Goal: Use online tool/utility

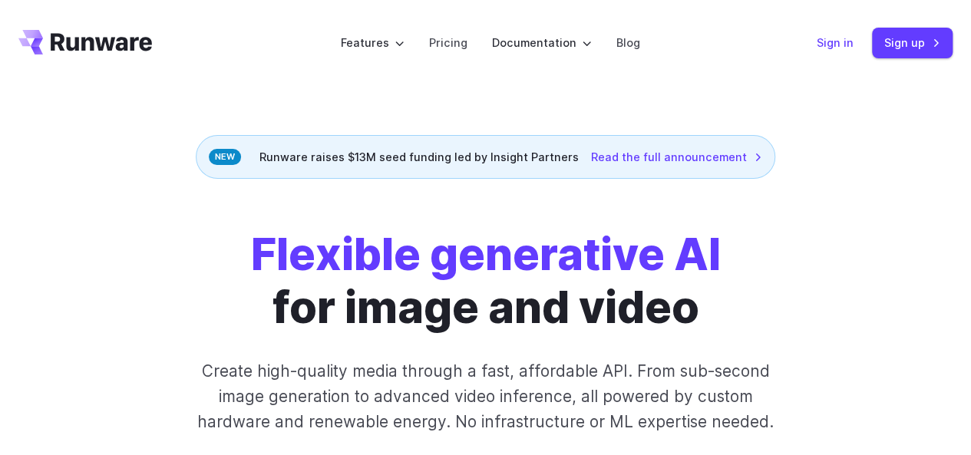
click at [849, 35] on link "Sign in" at bounding box center [835, 43] width 37 height 18
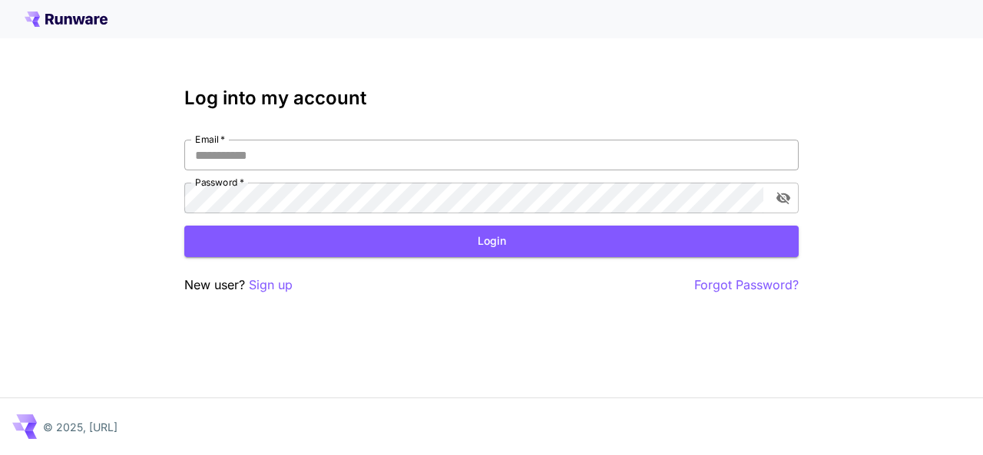
click at [312, 157] on input "Email   *" at bounding box center [491, 155] width 614 height 31
type input "*"
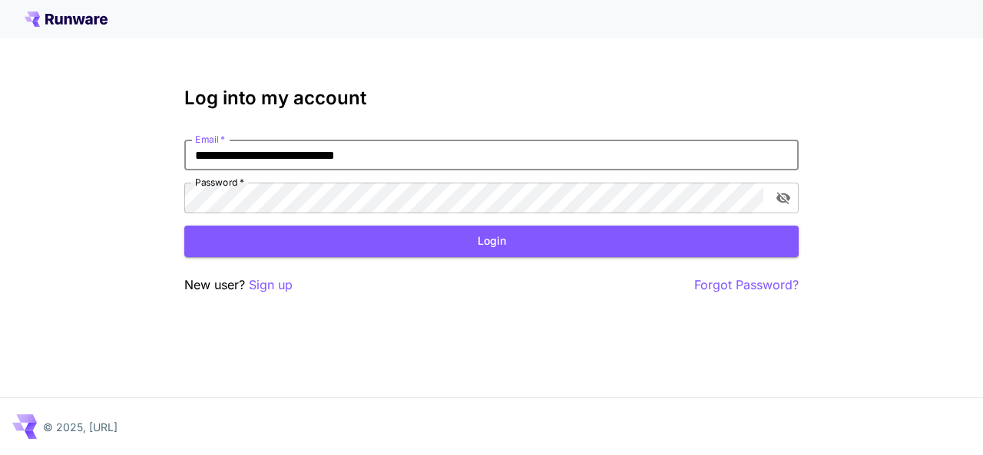
type input "**********"
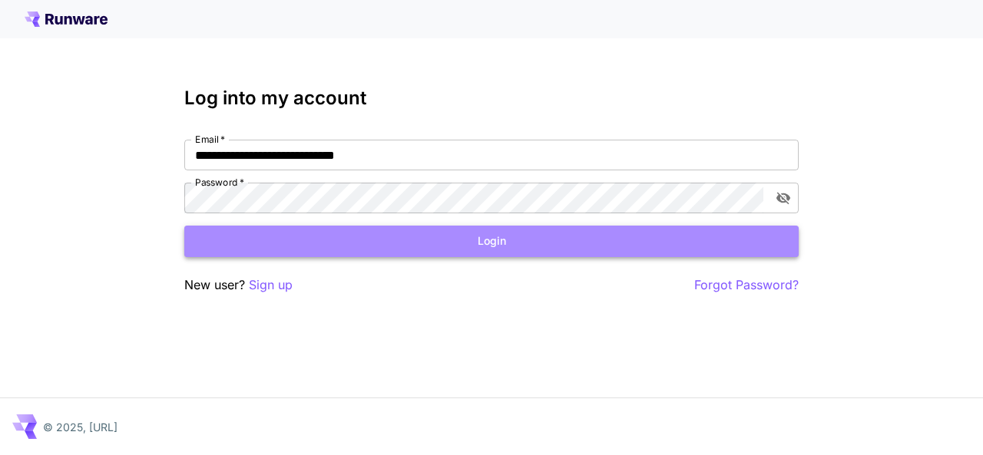
click at [484, 233] on button "Login" at bounding box center [491, 241] width 614 height 31
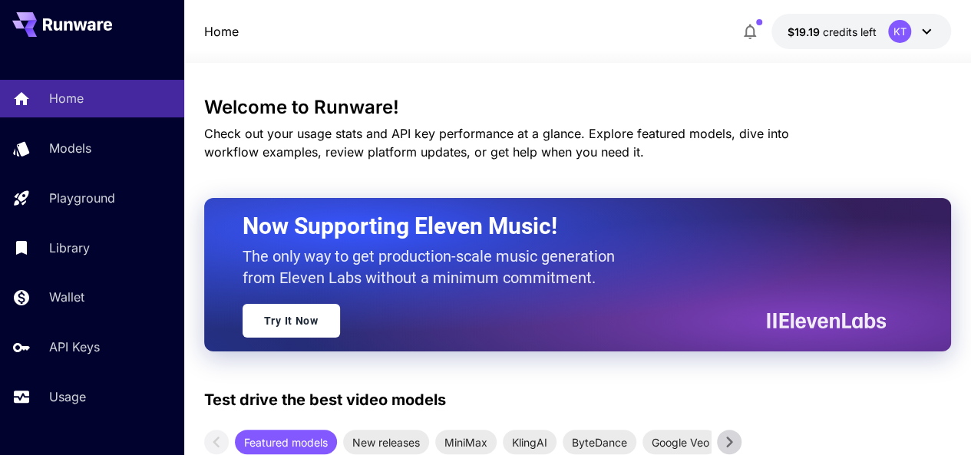
click at [925, 31] on icon at bounding box center [926, 31] width 18 height 18
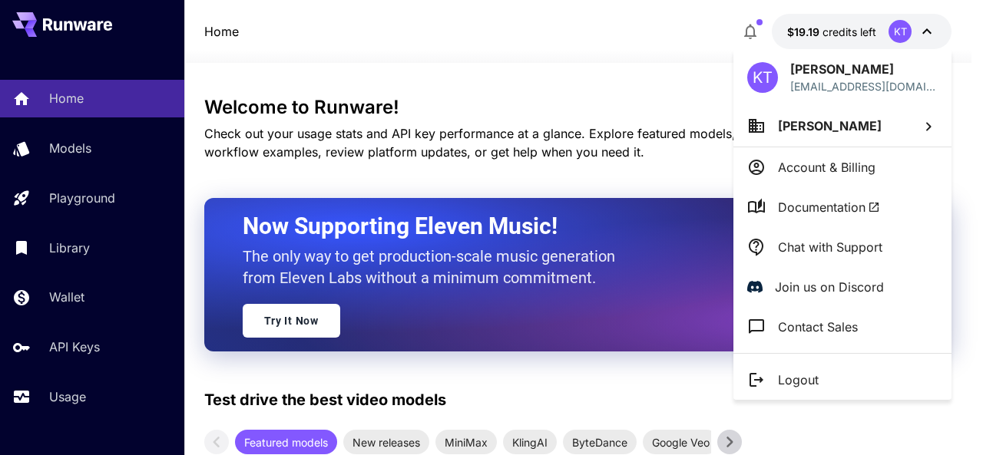
click at [448, 25] on div at bounding box center [491, 227] width 983 height 455
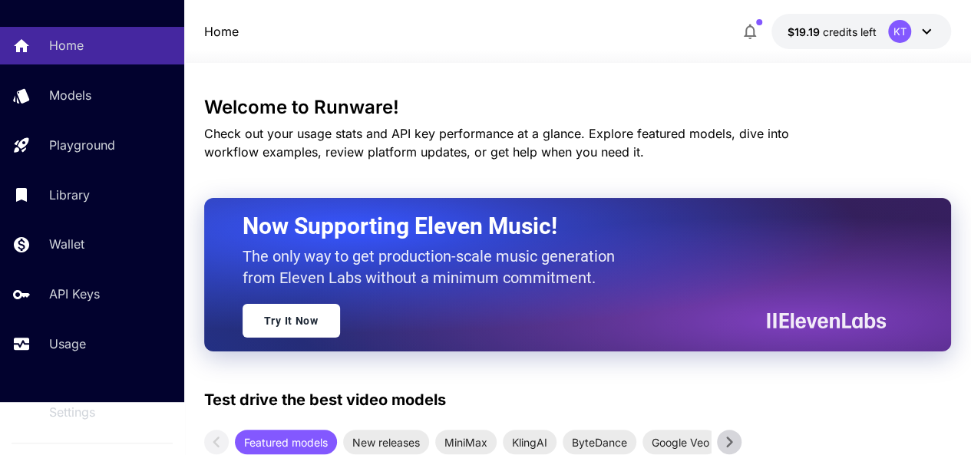
scroll to position [77, 0]
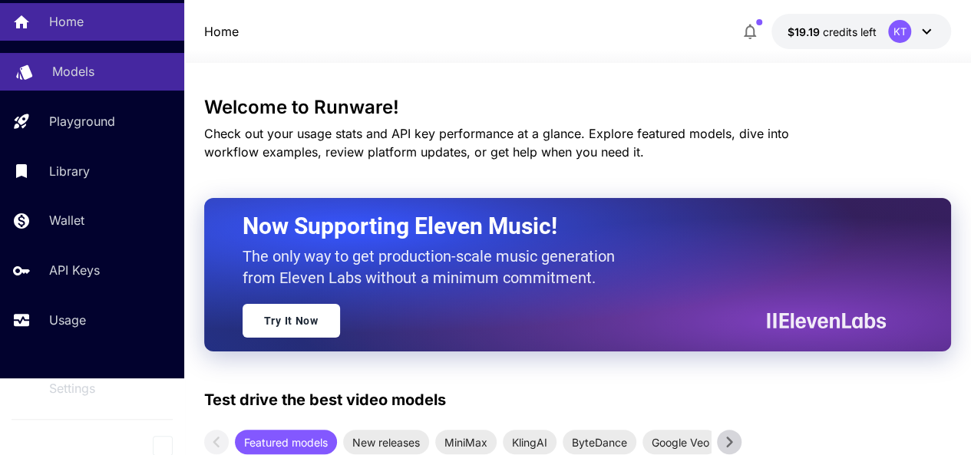
click at [63, 62] on p "Models" at bounding box center [73, 71] width 42 height 18
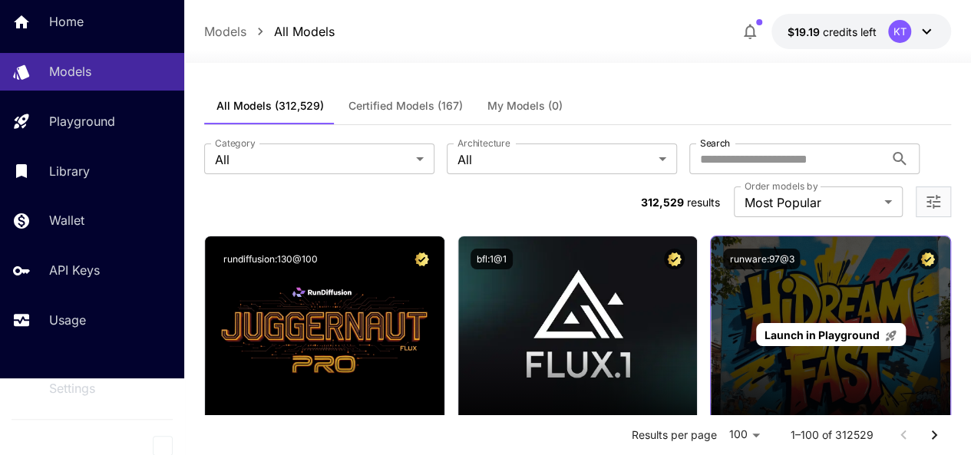
click at [828, 329] on span "Launch in Playground" at bounding box center [822, 335] width 115 height 13
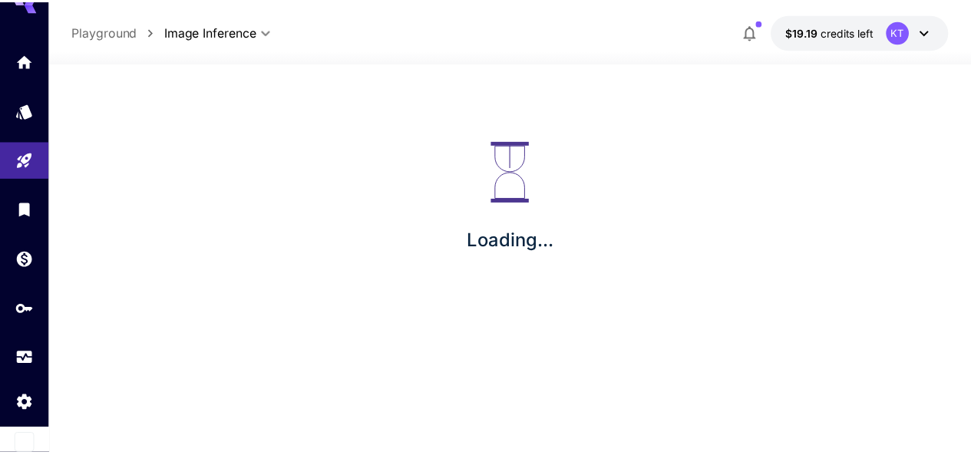
scroll to position [27, 0]
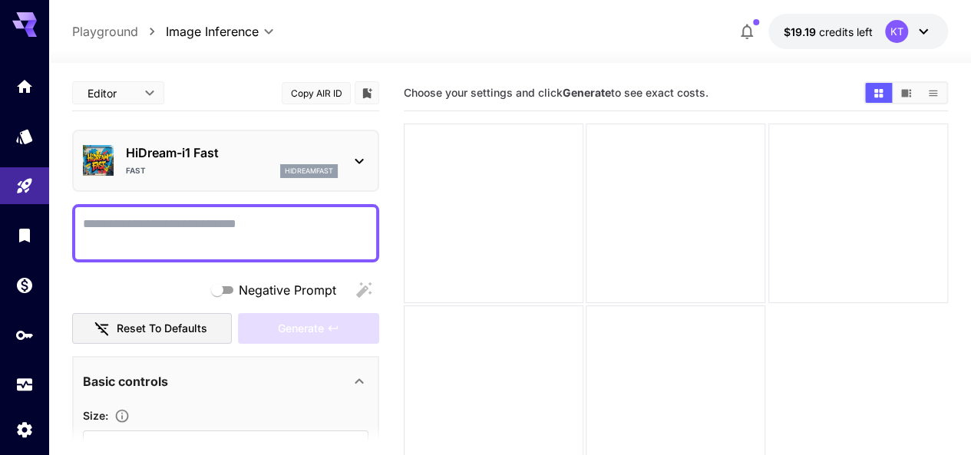
click at [31, 22] on icon at bounding box center [31, 25] width 12 height 8
click at [18, 22] on icon at bounding box center [24, 20] width 25 height 16
click at [26, 84] on icon "Home" at bounding box center [25, 84] width 15 height 13
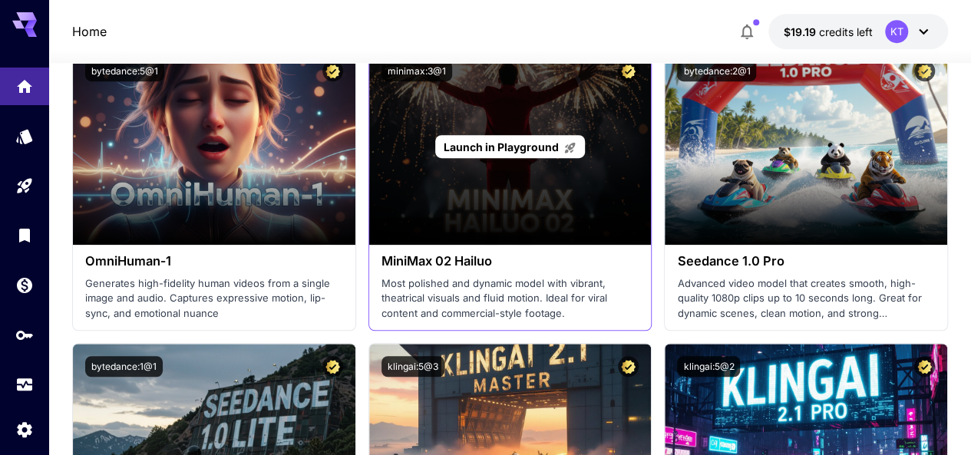
scroll to position [461, 0]
